Goal: Information Seeking & Learning: Learn about a topic

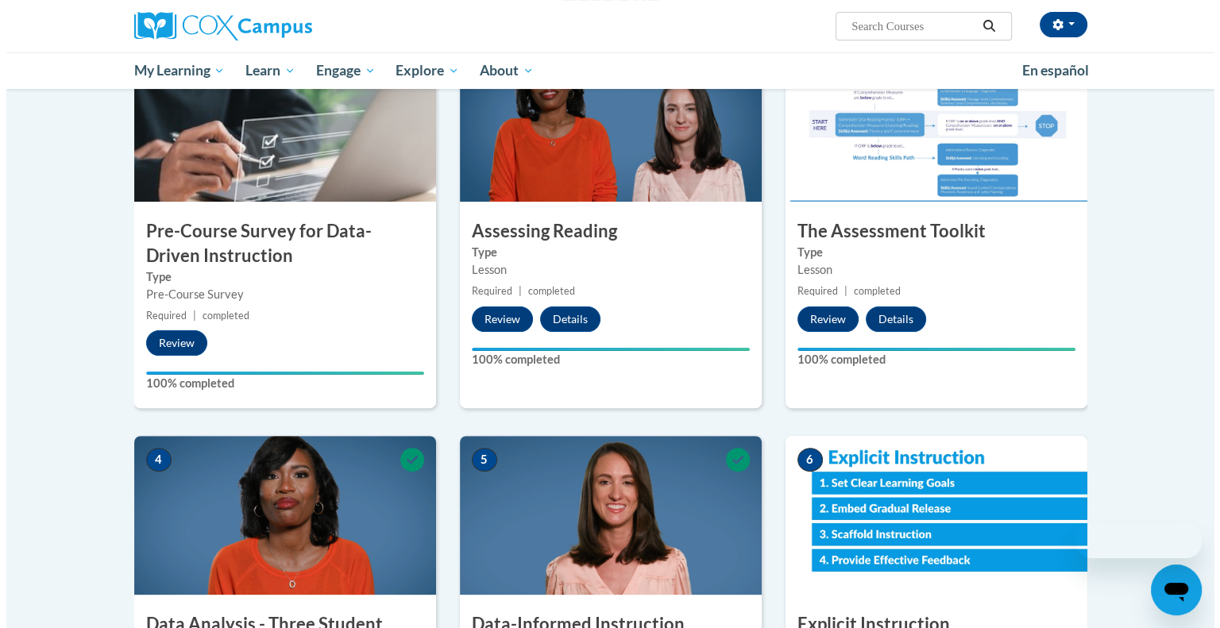
scroll to position [769, 0]
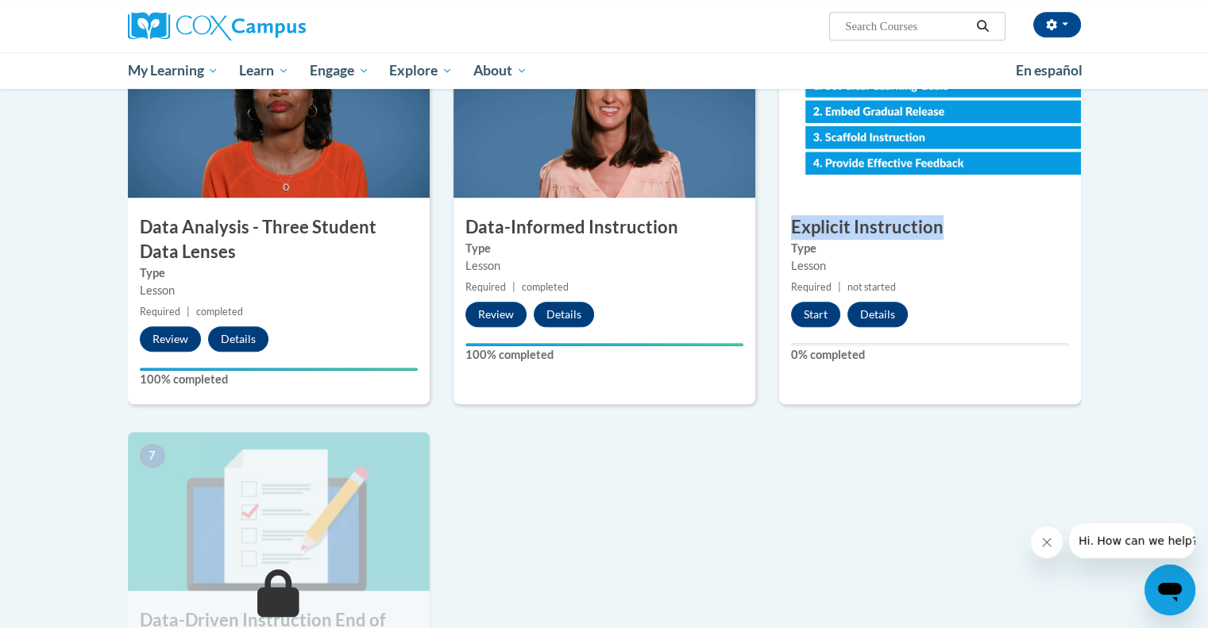
drag, startPoint x: 789, startPoint y: 225, endPoint x: 964, endPoint y: 237, distance: 176.0
click at [964, 237] on h3 "Explicit Instruction" at bounding box center [930, 227] width 302 height 25
copy h3 "Explicit Instruction"
click at [814, 314] on button "Start" at bounding box center [815, 314] width 49 height 25
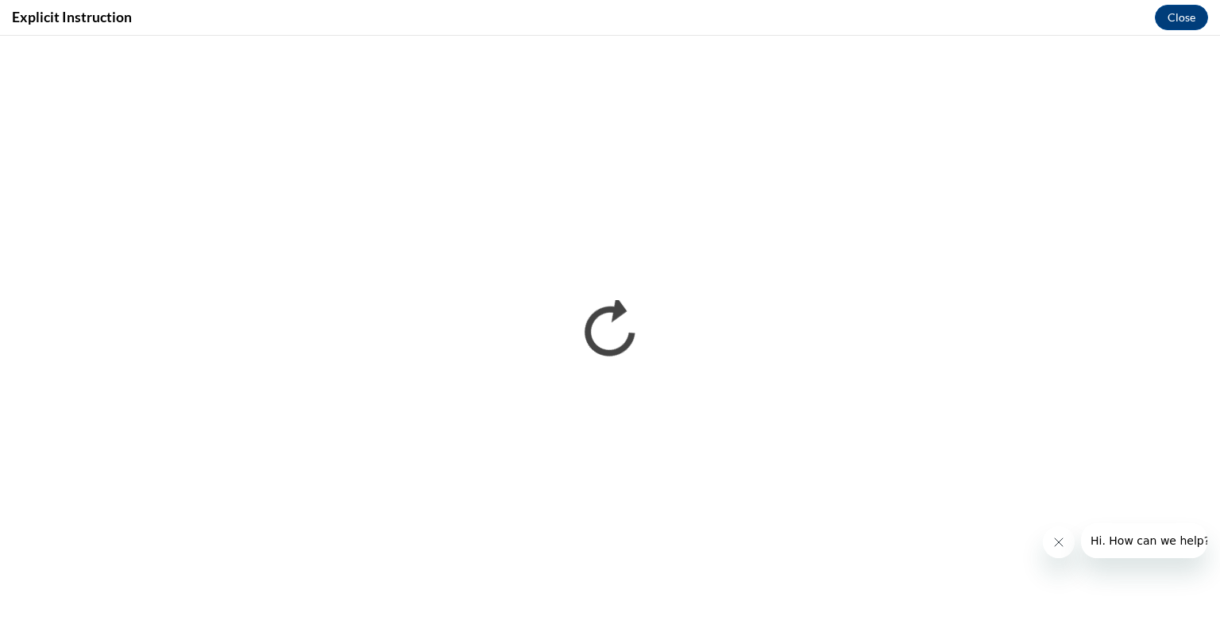
scroll to position [0, 0]
